Goal: Complete application form

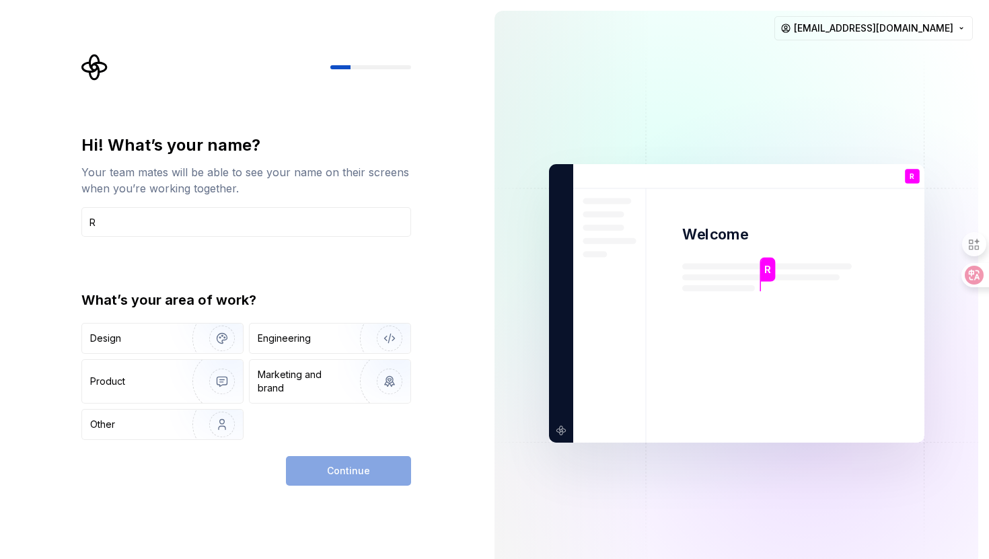
click at [344, 467] on div "Continue" at bounding box center [348, 471] width 125 height 30
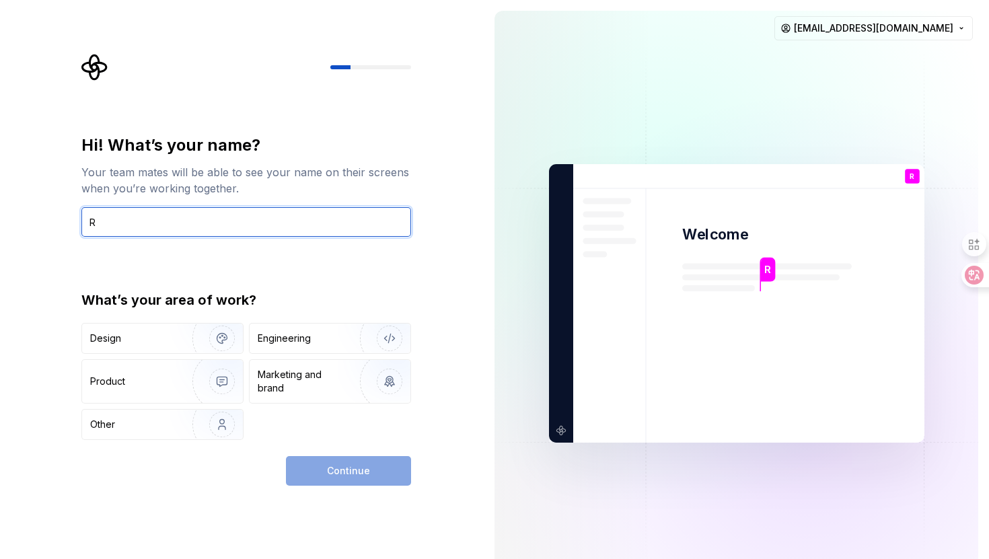
click at [241, 228] on input "R" at bounding box center [246, 222] width 330 height 30
type input "R"
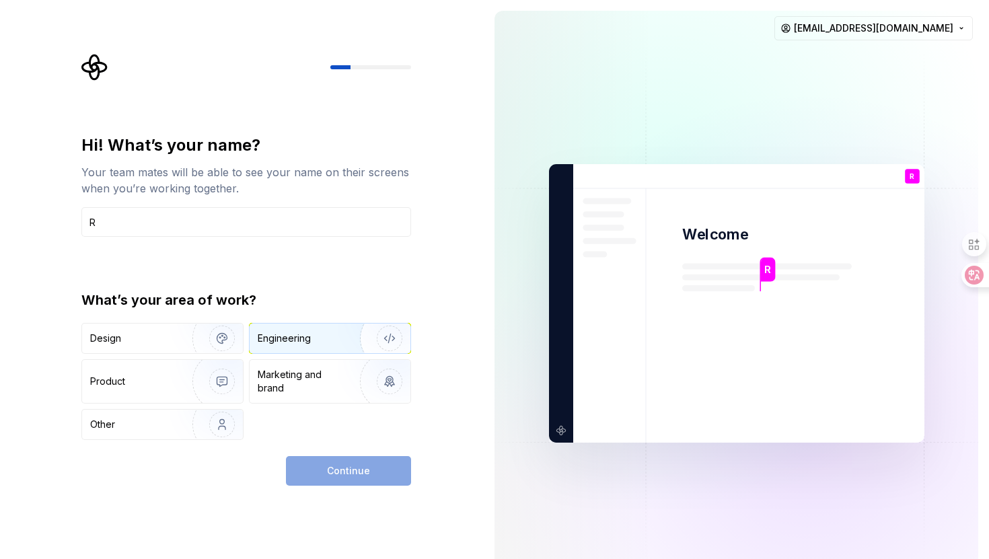
click at [299, 345] on div "Engineering" at bounding box center [330, 339] width 161 height 30
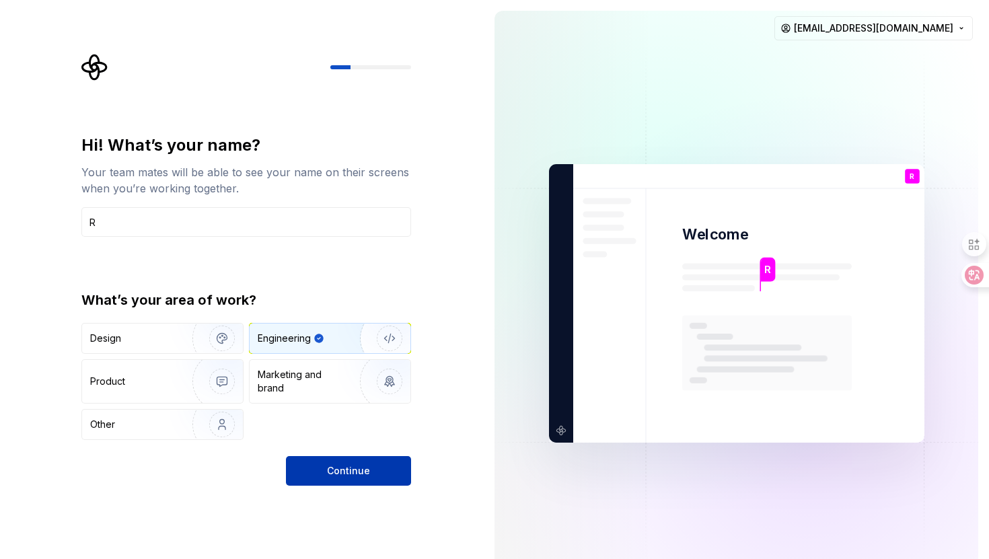
click at [332, 477] on button "Continue" at bounding box center [348, 471] width 125 height 30
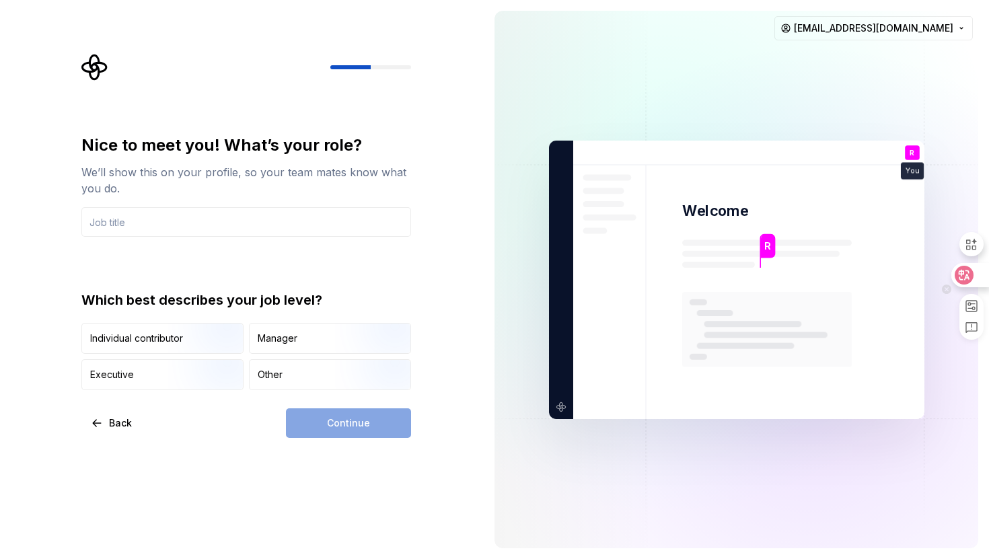
click at [963, 275] on icon at bounding box center [963, 274] width 13 height 13
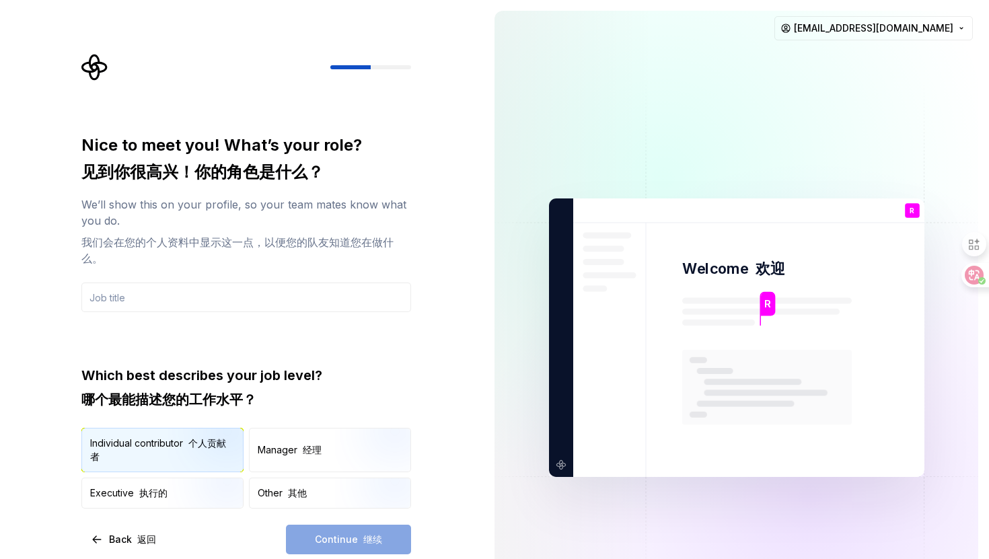
click at [218, 440] on img "button" at bounding box center [210, 460] width 86 height 90
click at [326, 539] on div "Continue 继续" at bounding box center [348, 540] width 125 height 30
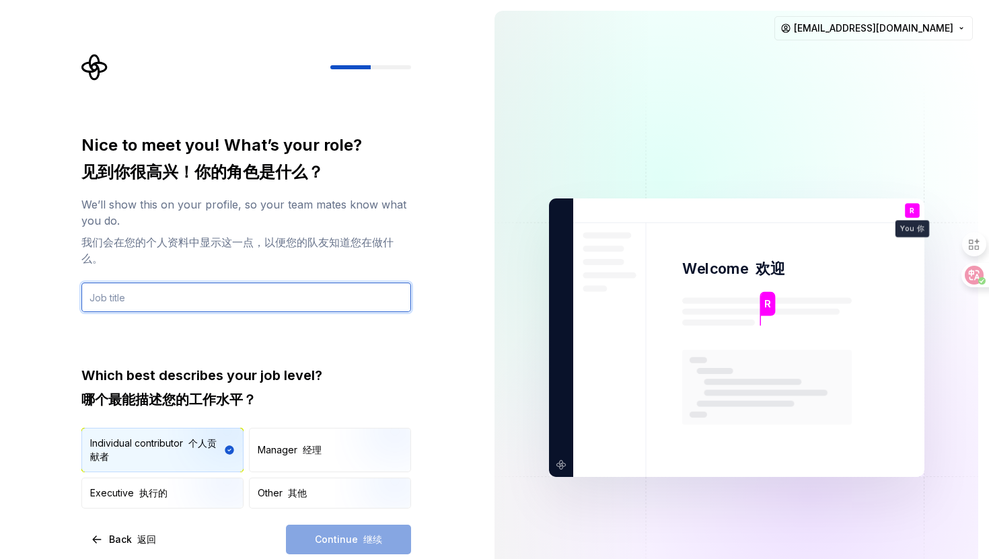
click at [242, 304] on input "text" at bounding box center [246, 298] width 330 height 30
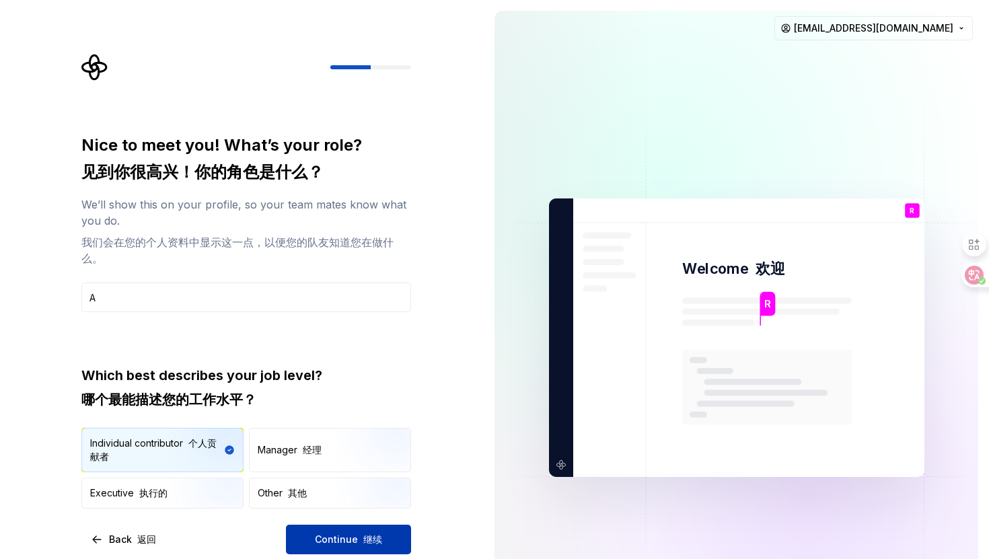
click at [311, 543] on button "Continue 继续" at bounding box center [348, 540] width 125 height 30
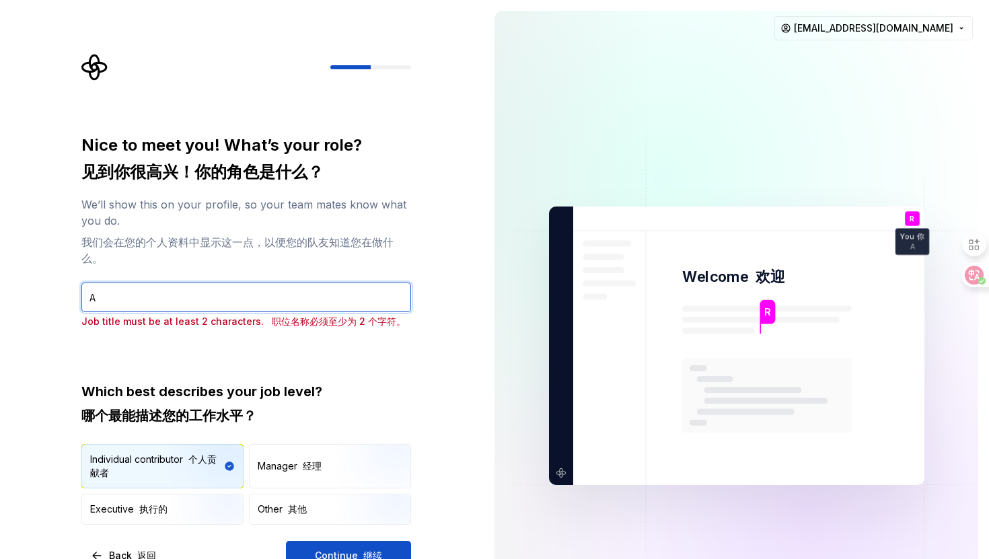
click at [324, 305] on input "A" at bounding box center [246, 298] width 330 height 30
type input "A s"
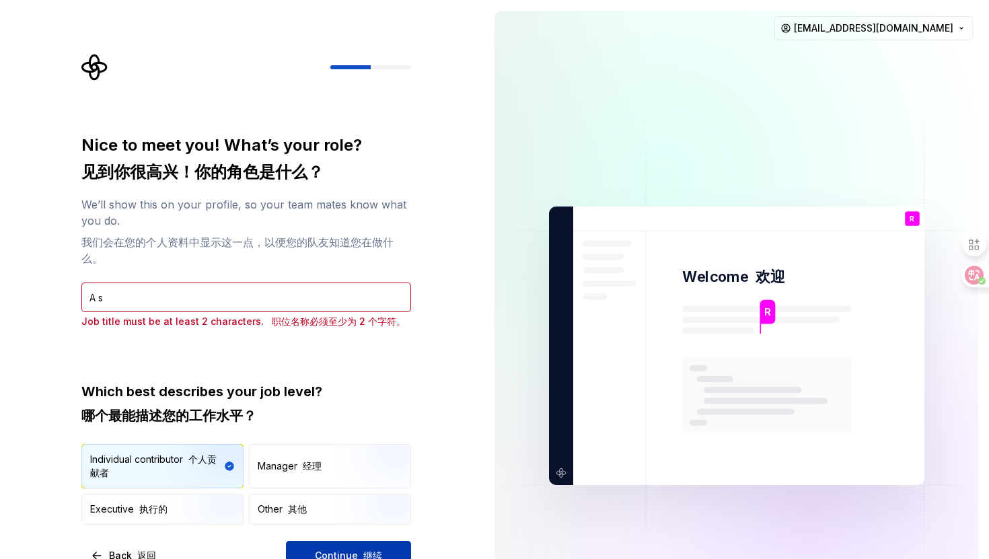
click at [317, 554] on span "Continue 继续" at bounding box center [348, 555] width 67 height 13
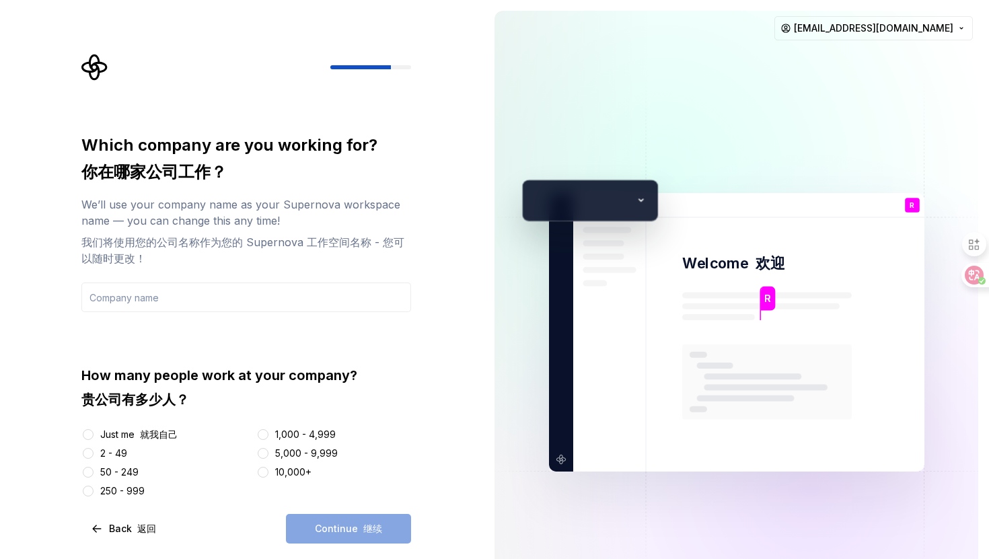
click at [150, 439] on font "就我自己" at bounding box center [159, 433] width 38 height 11
click at [94, 439] on button "Just me 就我自己" at bounding box center [88, 434] width 11 height 11
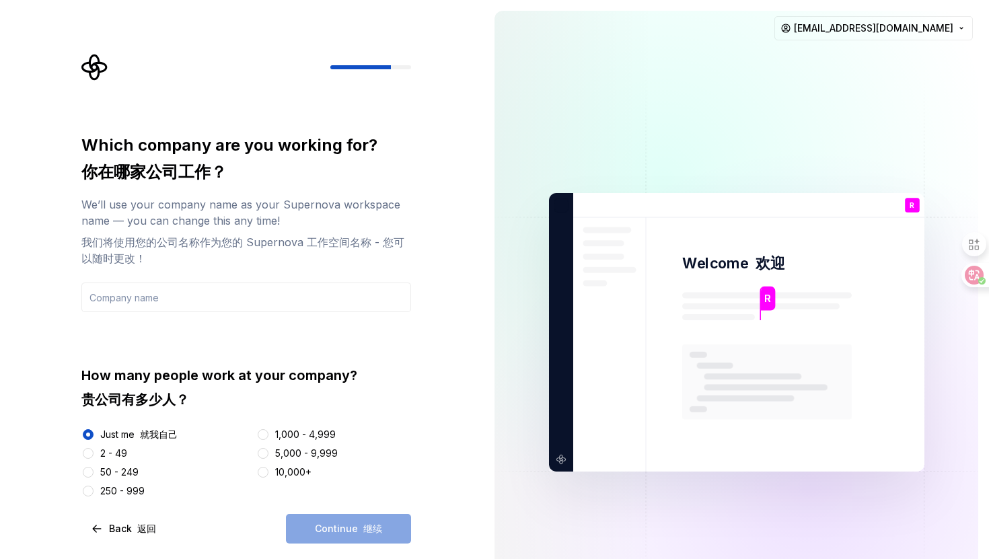
click at [334, 528] on div "Continue 继续" at bounding box center [348, 529] width 125 height 30
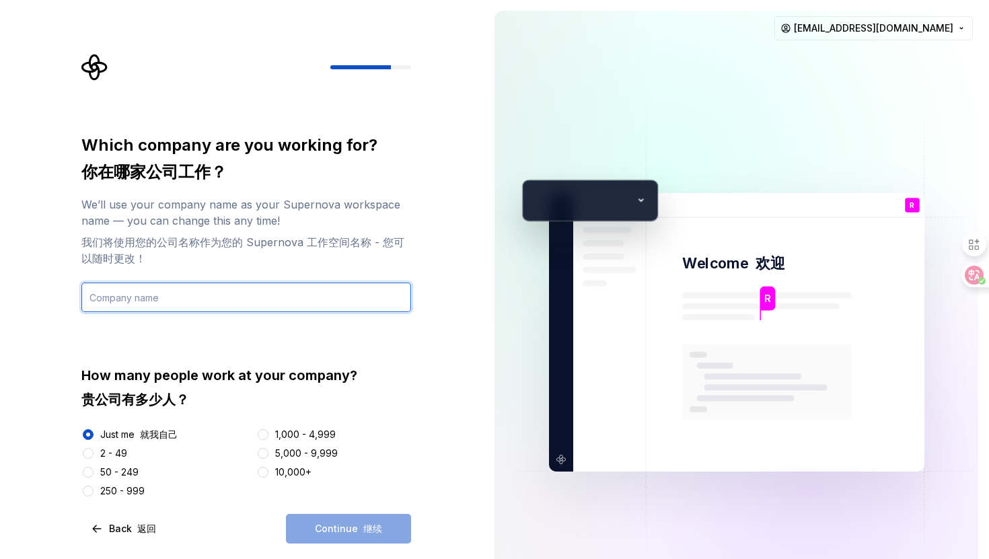
click at [293, 295] on input "text" at bounding box center [246, 298] width 330 height 30
type input "R"
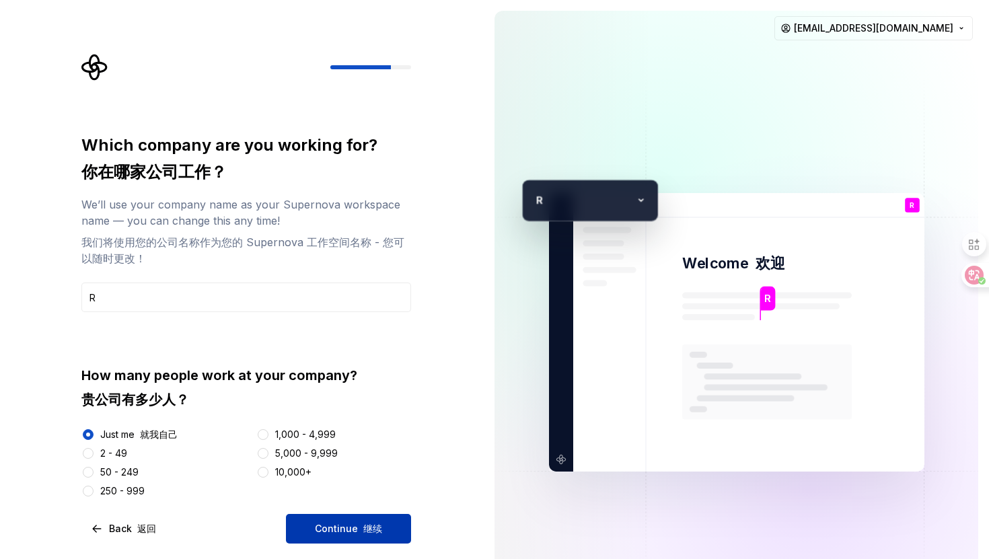
click at [303, 531] on button "Continue 继续" at bounding box center [348, 529] width 125 height 30
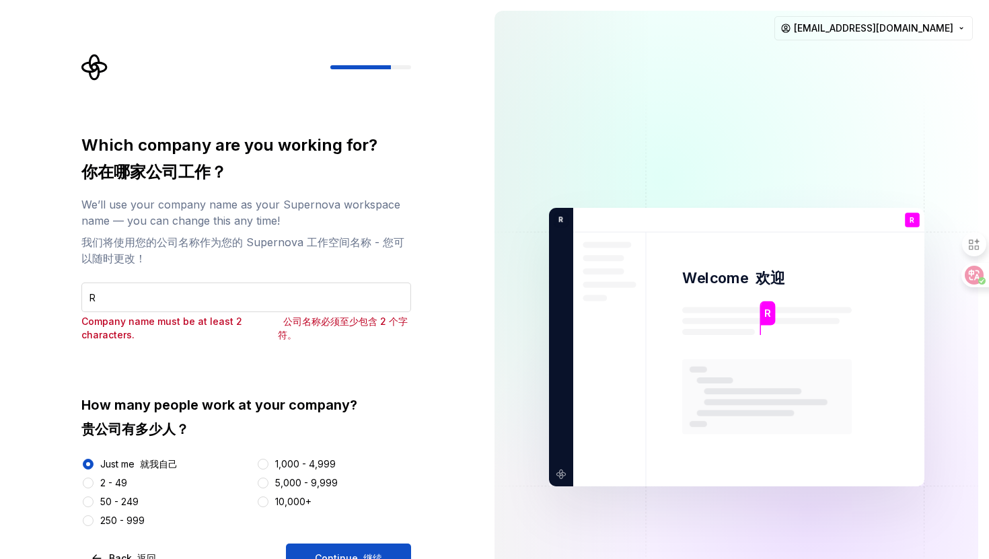
click at [269, 287] on input "R" at bounding box center [246, 298] width 330 height 30
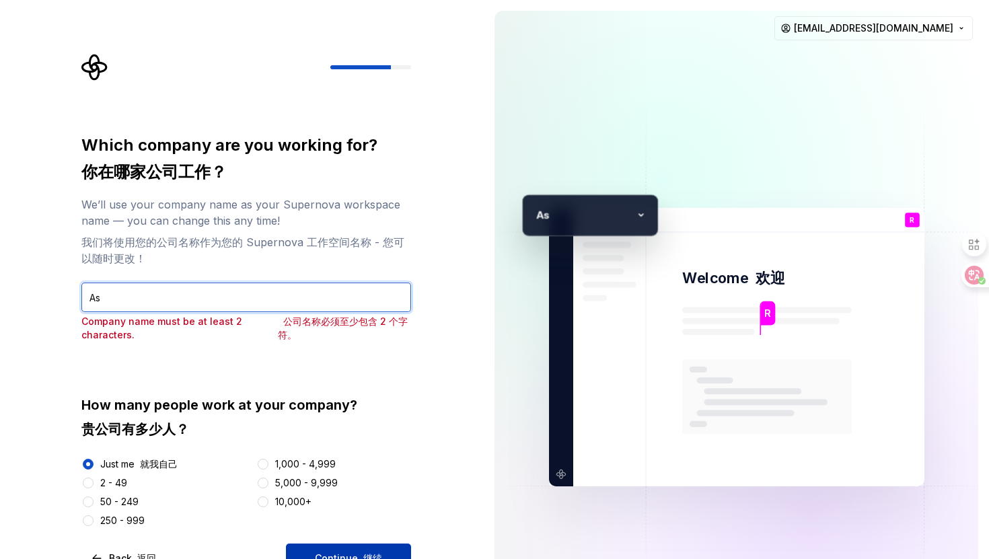
type input "As"
click at [330, 558] on span "Continue 继续" at bounding box center [348, 558] width 67 height 13
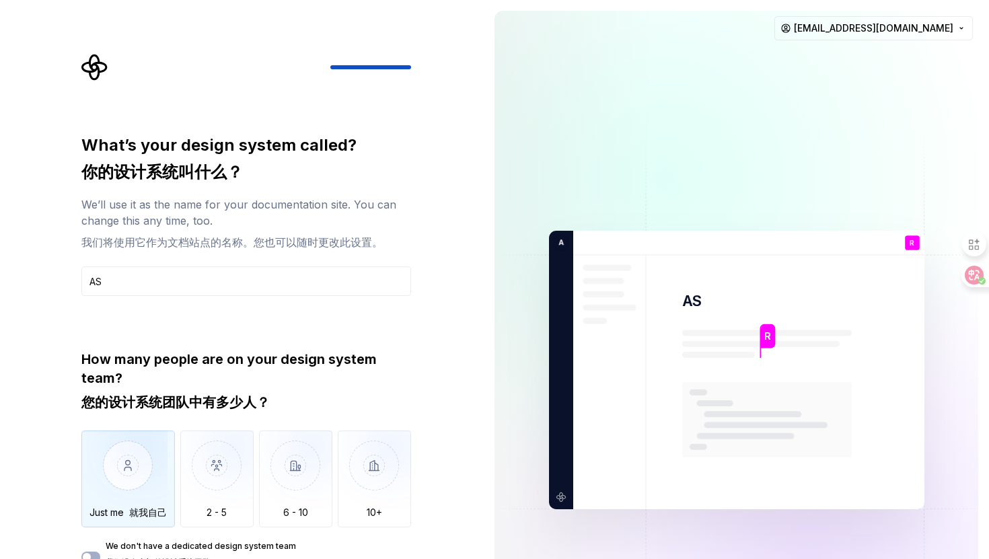
type input "AS"
click at [128, 457] on img "button" at bounding box center [124, 476] width 86 height 90
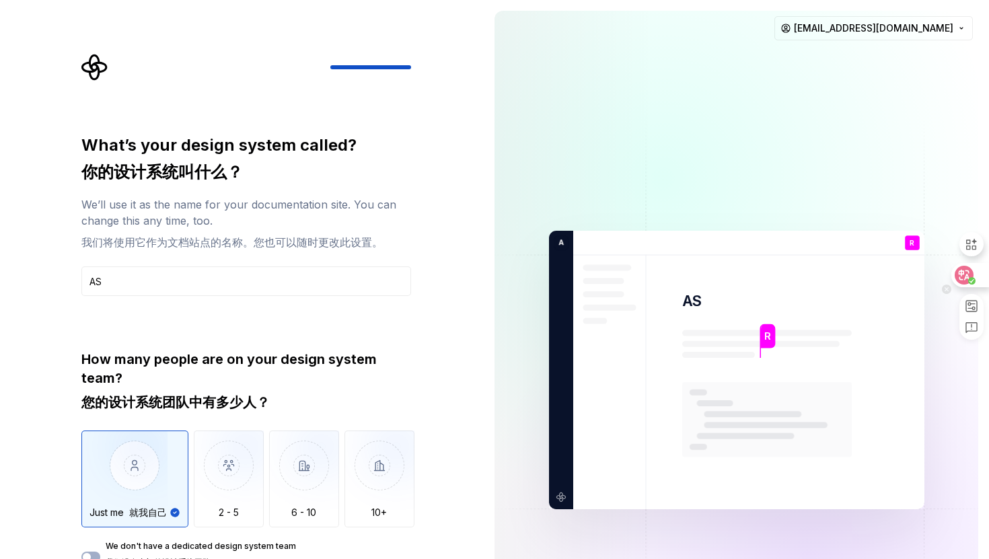
click at [967, 270] on icon at bounding box center [964, 275] width 11 height 11
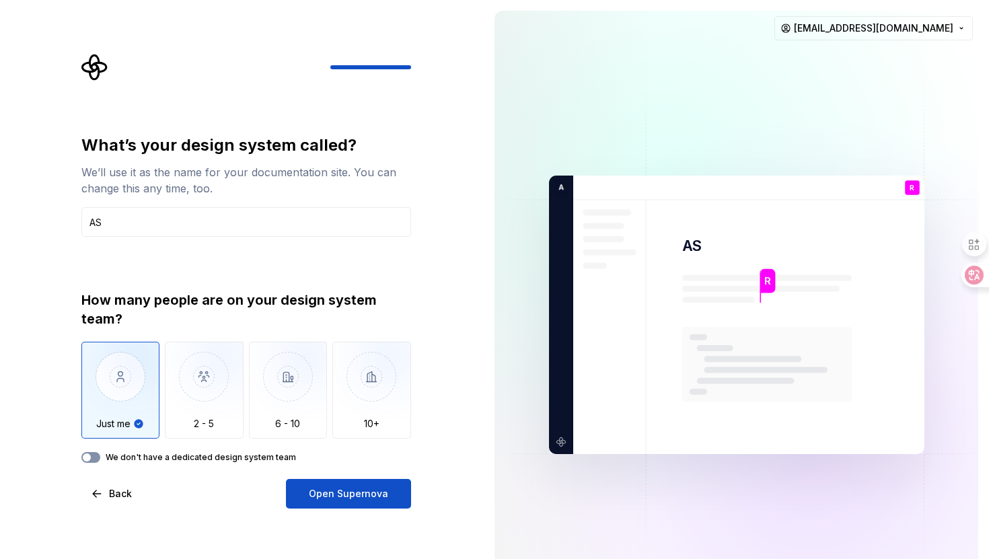
click at [90, 457] on icon "button" at bounding box center [86, 457] width 11 height 8
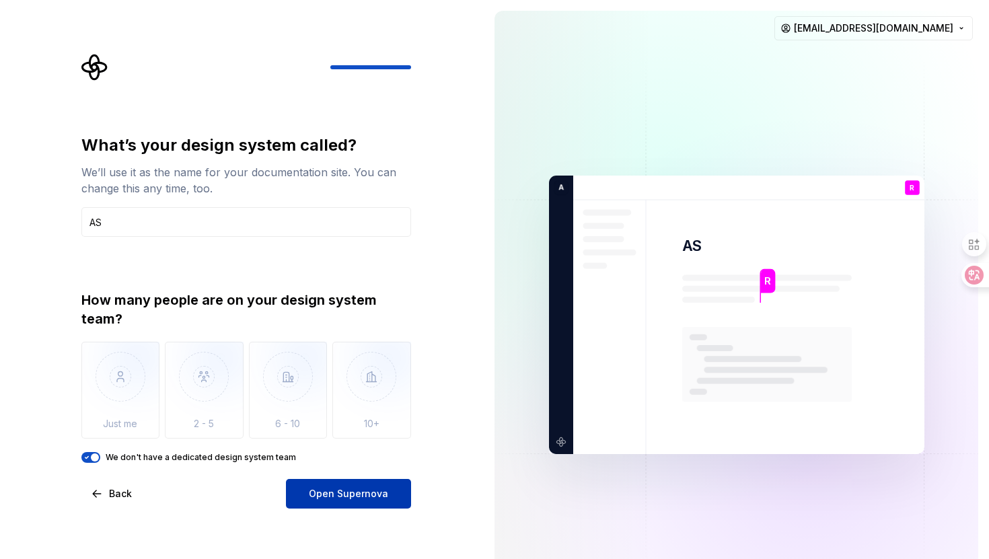
click at [313, 491] on span "Open Supernova" at bounding box center [348, 493] width 79 height 13
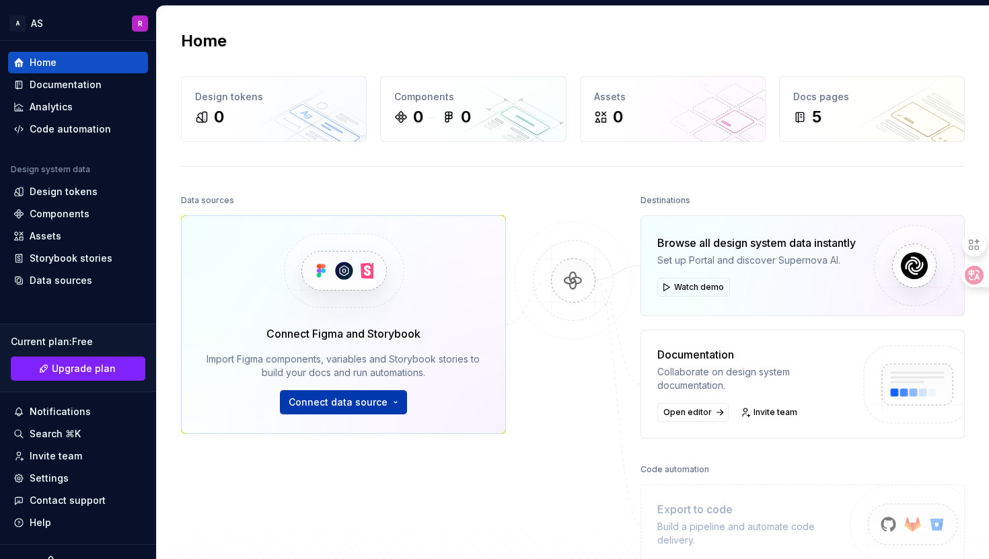
click at [337, 402] on span "Connect data source" at bounding box center [338, 402] width 99 height 13
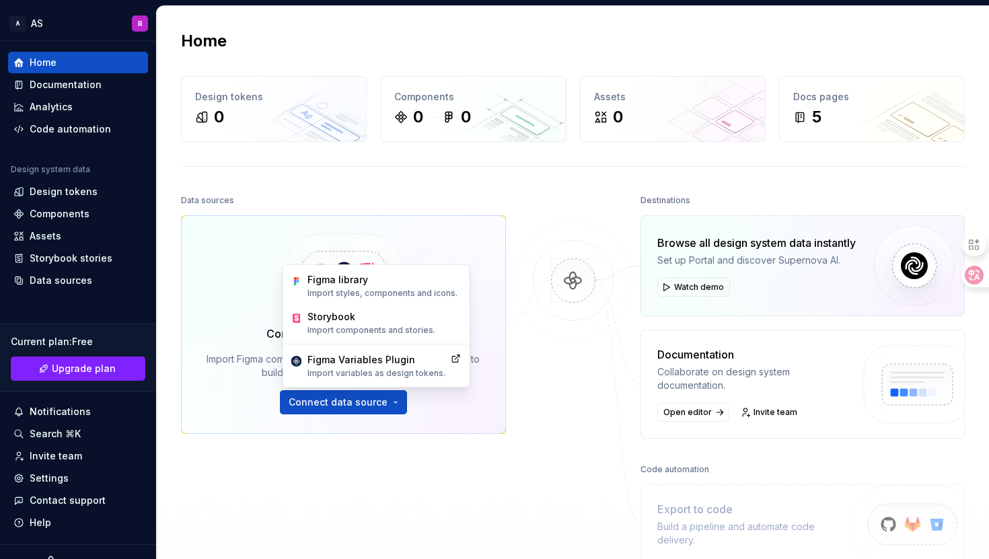
click at [307, 494] on div "Data sources Connect Figma and Storybook Import Figma components, variables and…" at bounding box center [343, 359] width 325 height 336
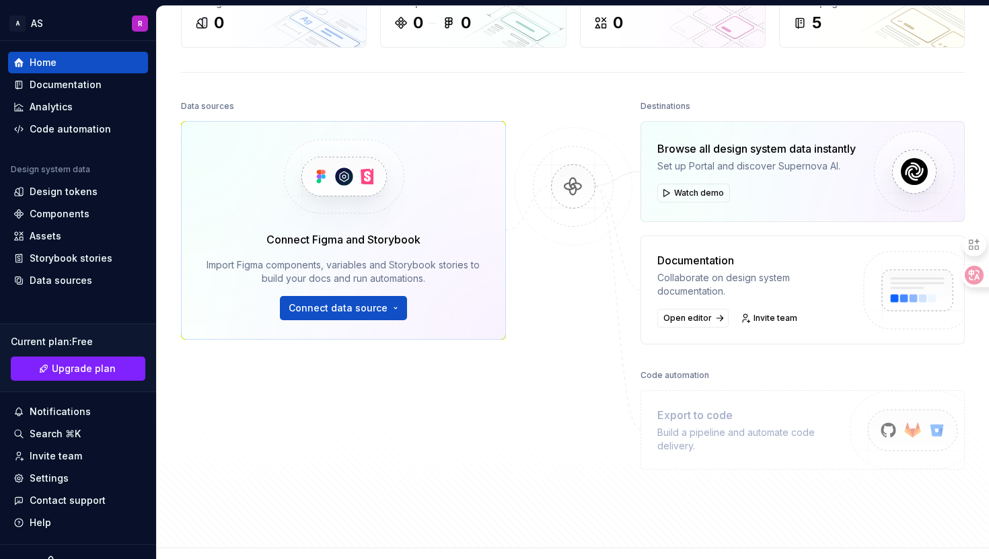
scroll to position [97, 0]
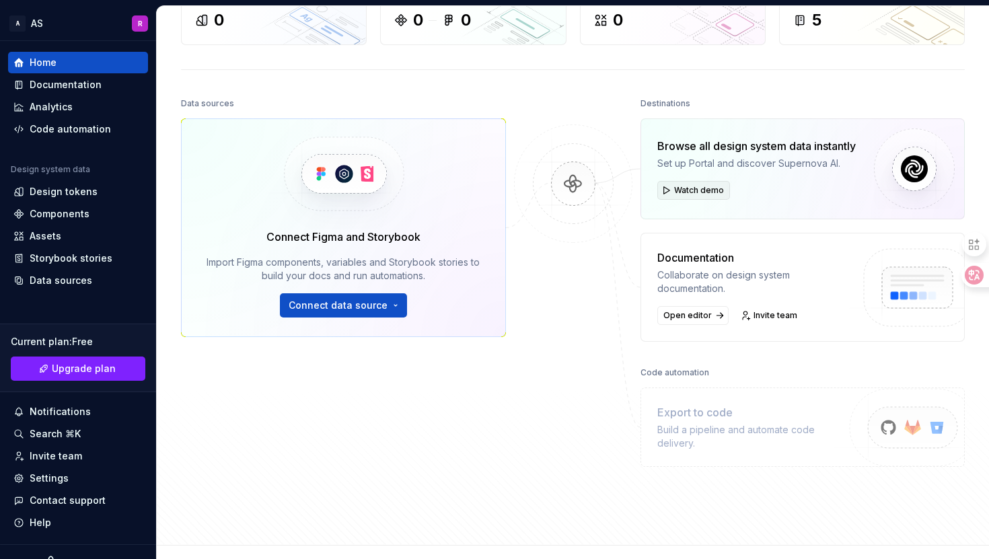
click at [694, 186] on span "Watch demo" at bounding box center [699, 190] width 50 height 11
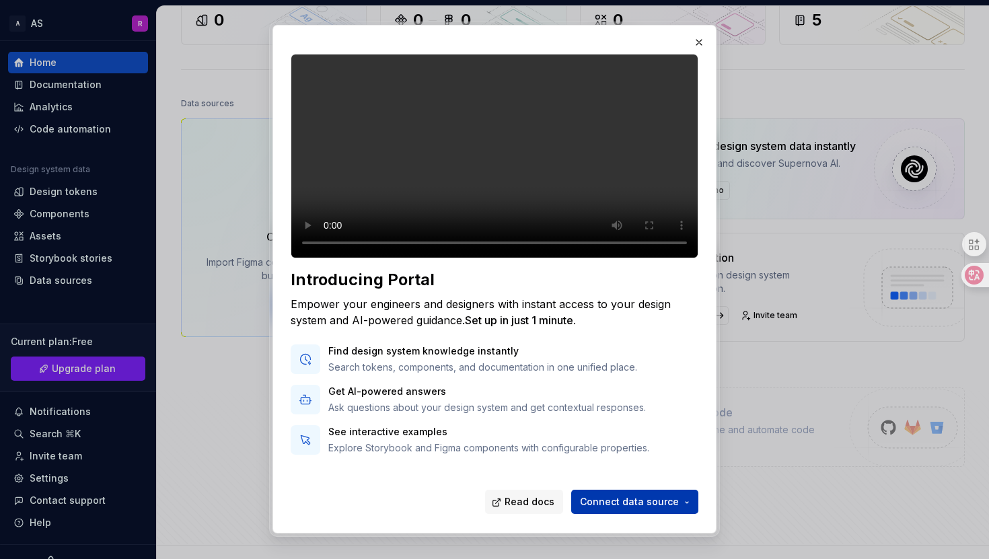
click at [610, 507] on span "Connect data source" at bounding box center [629, 502] width 99 height 13
click at [398, 494] on div "Read docs Connect data source" at bounding box center [495, 500] width 408 height 30
click at [696, 40] on button "button" at bounding box center [698, 42] width 19 height 19
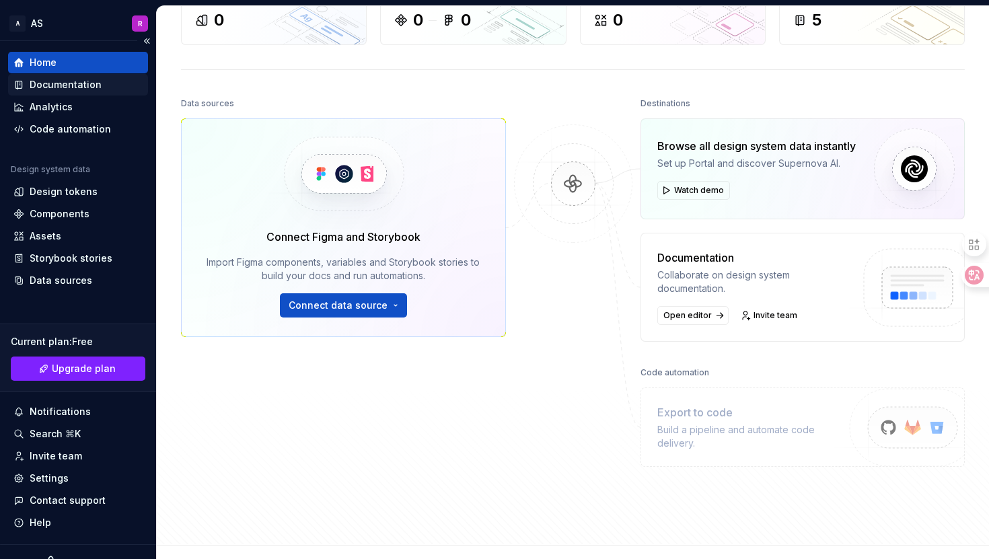
click at [76, 85] on div "Documentation" at bounding box center [66, 84] width 72 height 13
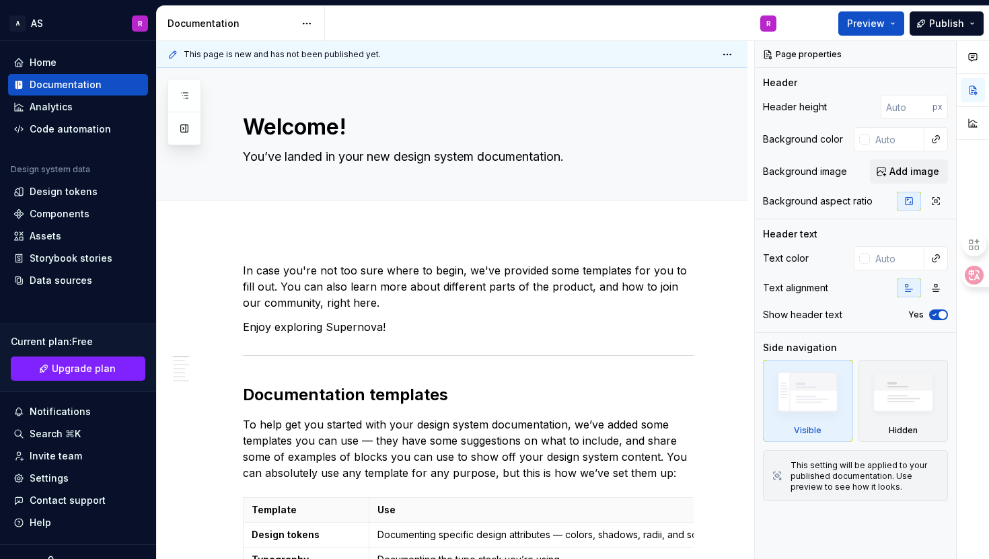
type textarea "*"
